Goal: Find specific page/section: Find specific page/section

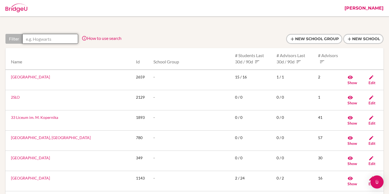
click at [64, 37] on input "text" at bounding box center [50, 39] width 56 height 10
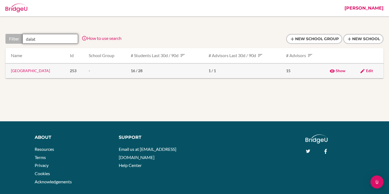
type input "dalat"
click at [28, 72] on link "Dalat International School" at bounding box center [30, 70] width 39 height 5
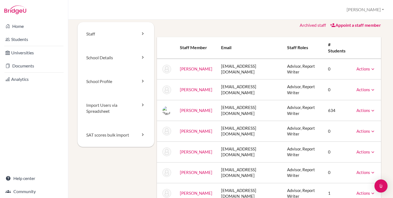
scroll to position [9, 0]
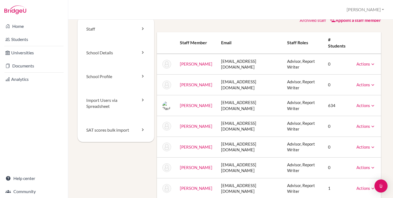
click at [246, 95] on td "[EMAIL_ADDRESS][DOMAIN_NAME]" at bounding box center [250, 105] width 66 height 21
click at [257, 95] on td "pdobson@dalat.org" at bounding box center [250, 105] width 66 height 21
click at [370, 103] on icon at bounding box center [372, 105] width 5 height 5
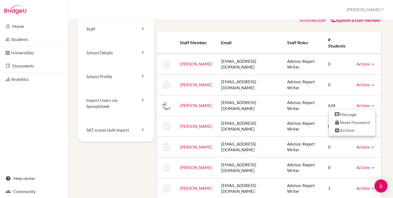
click at [370, 103] on icon at bounding box center [372, 105] width 5 height 5
click at [379, 87] on div "Staff School Details School Profile Import Users via Spreadsheet SAT scores bul…" at bounding box center [230, 107] width 311 height 181
click at [359, 103] on link "Actions" at bounding box center [365, 105] width 19 height 5
click at [381, 88] on div "Staff School Details School Profile Import Users via Spreadsheet SAT scores bul…" at bounding box center [230, 107] width 311 height 181
click at [236, 95] on td "pdobson@dalat.org" at bounding box center [250, 105] width 66 height 21
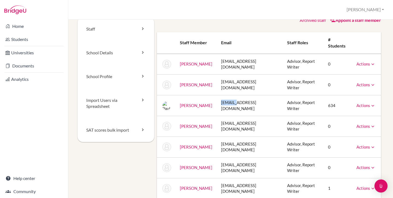
click at [236, 95] on td "pdobson@dalat.org" at bounding box center [250, 105] width 66 height 21
copy tr "pdobson@dalat.org"
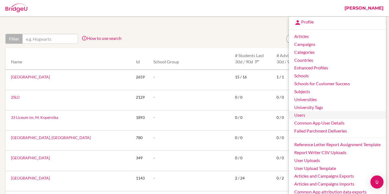
click at [300, 113] on link "Users" at bounding box center [336, 115] width 97 height 8
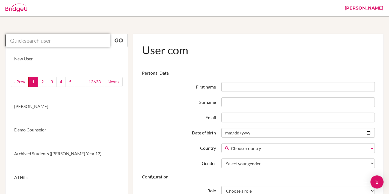
click at [62, 40] on input "text" at bounding box center [57, 40] width 104 height 13
paste input "pdobson@dalat.org"
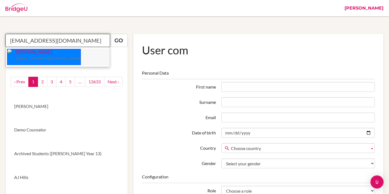
click at [25, 55] on p "Paul Dobson pdobson@dalat.org" at bounding box center [46, 55] width 69 height 13
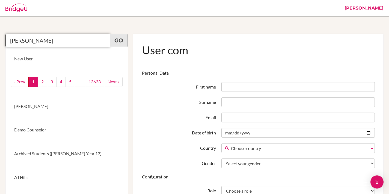
type input "Paul Dobson"
click at [123, 39] on link "Go" at bounding box center [119, 40] width 18 height 13
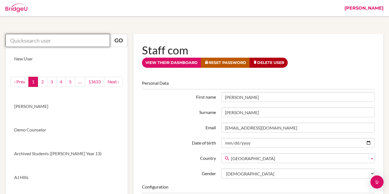
click at [47, 41] on input "text" at bounding box center [57, 40] width 104 height 13
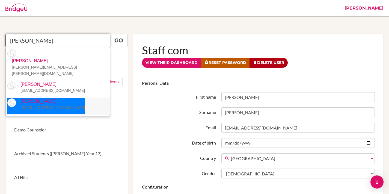
click at [36, 98] on p "Anne Jones ajones@dalat.org" at bounding box center [50, 104] width 69 height 13
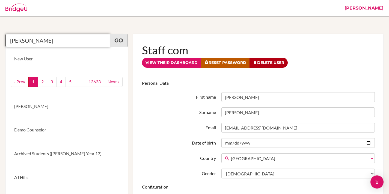
type input "Anne Jones"
click at [115, 40] on link "Go" at bounding box center [119, 40] width 18 height 13
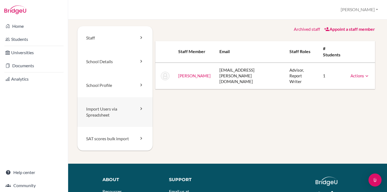
click at [116, 113] on link "Import Users via Spreadsheet" at bounding box center [114, 112] width 75 height 30
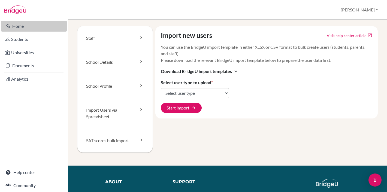
click at [46, 25] on link "Home" at bounding box center [34, 26] width 66 height 11
